Goal: Check status: Check status

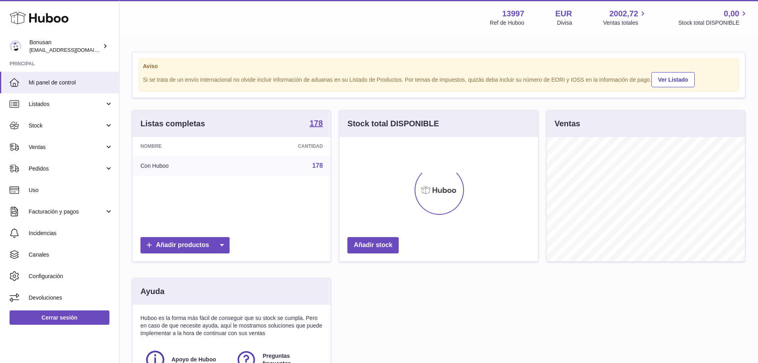
scroll to position [124, 199]
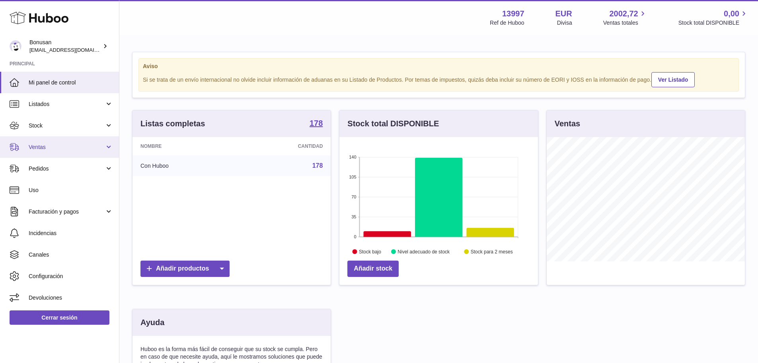
click at [71, 151] on link "Ventas" at bounding box center [59, 146] width 119 height 21
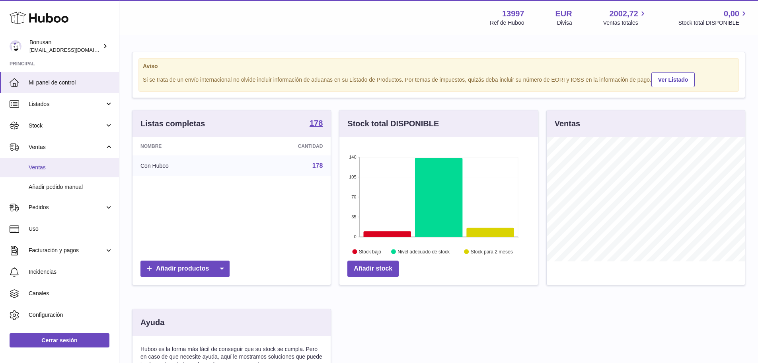
click at [66, 168] on span "Ventas" at bounding box center [71, 168] width 84 height 8
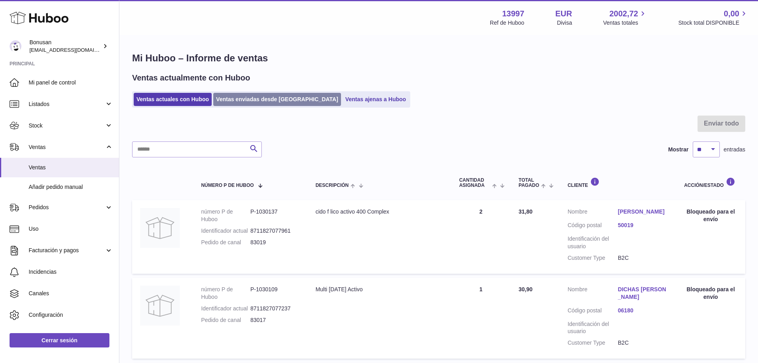
click at [237, 99] on link "Ventas enviadas desde [GEOGRAPHIC_DATA]" at bounding box center [277, 99] width 128 height 13
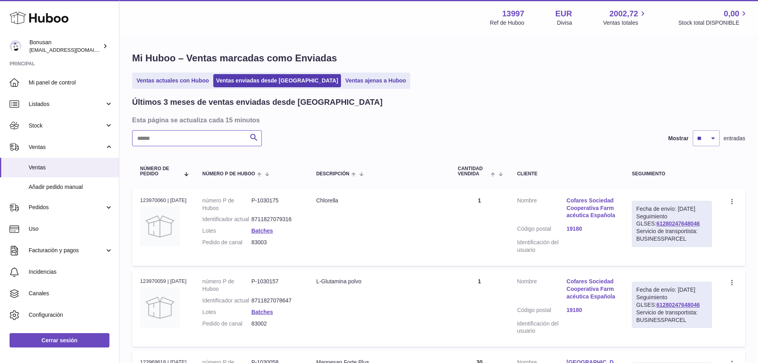
click at [207, 134] on input "text" at bounding box center [197, 138] width 130 height 16
paste input "*****"
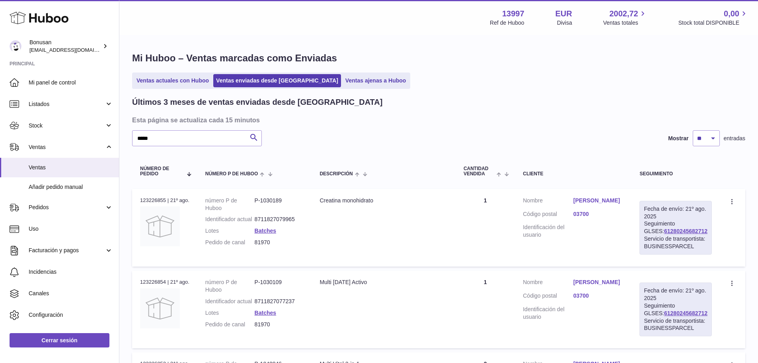
drag, startPoint x: 695, startPoint y: 228, endPoint x: 649, endPoint y: 232, distance: 45.9
click at [649, 232] on div "Fecha de envío: [DATE] Seguimiento GLSES: 61280245682712 Servicio de transporti…" at bounding box center [676, 228] width 72 height 54
copy link "61280245682712"
drag, startPoint x: 160, startPoint y: 138, endPoint x: 117, endPoint y: 140, distance: 42.3
click at [117, 140] on div "Huboo Bonusan [EMAIL_ADDRESS][DOMAIN_NAME] Principal Mi panel de control Listad…" at bounding box center [379, 289] width 758 height 578
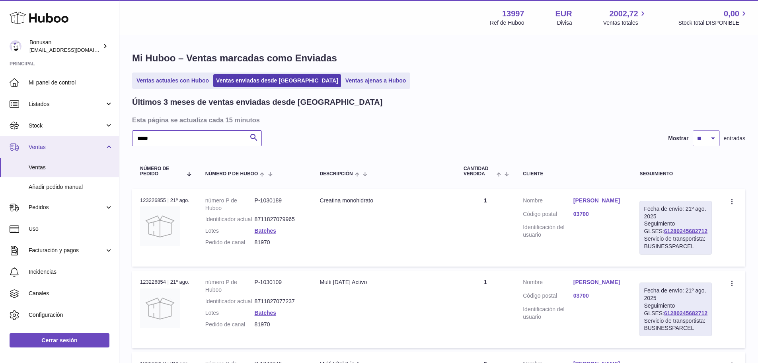
paste input "text"
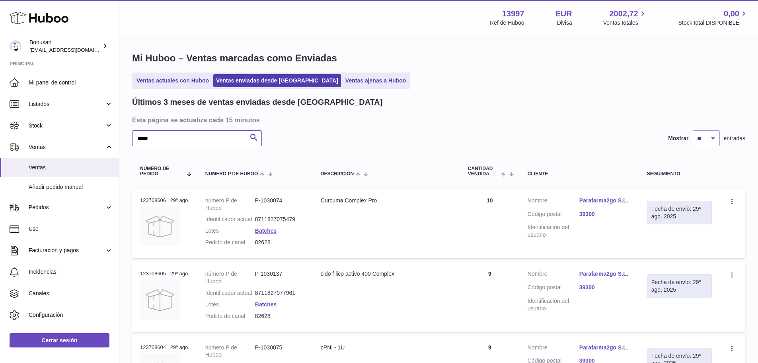
type input "*****"
drag, startPoint x: 167, startPoint y: 199, endPoint x: 139, endPoint y: 199, distance: 27.5
click at [139, 199] on td "N° de pedido 123708606 | [DATE]" at bounding box center [164, 223] width 65 height 69
copy div "123708606"
